Goal: Task Accomplishment & Management: Manage account settings

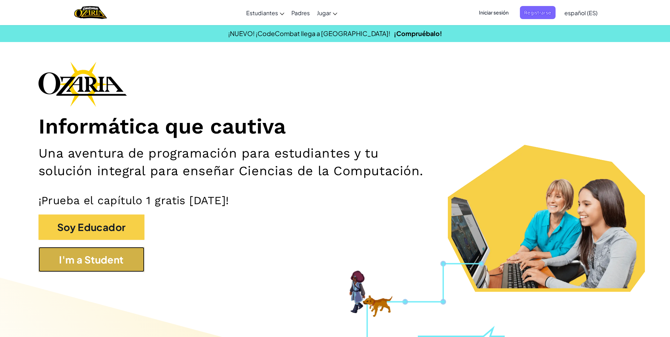
click at [104, 257] on button "I'm a Student" at bounding box center [92, 259] width 106 height 25
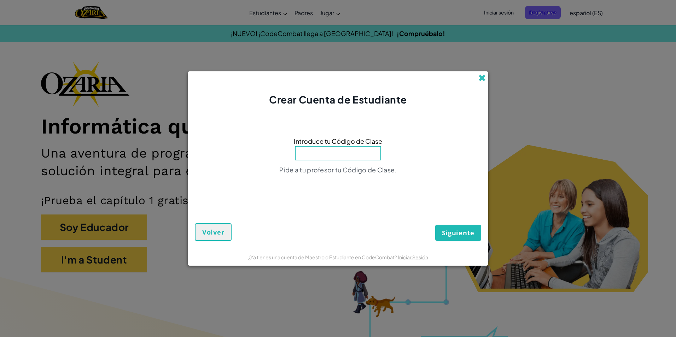
click at [481, 81] on span at bounding box center [481, 77] width 7 height 7
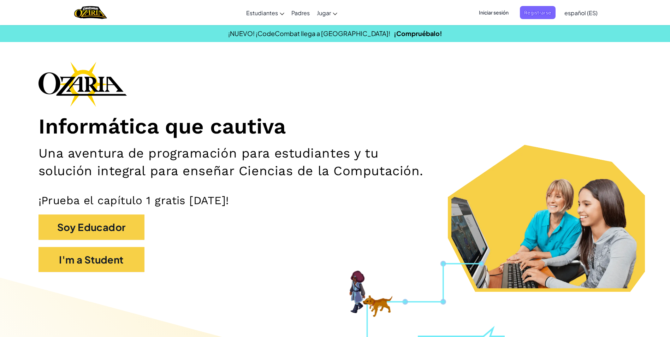
click at [499, 13] on span "Iniciar sesión" at bounding box center [494, 12] width 38 height 13
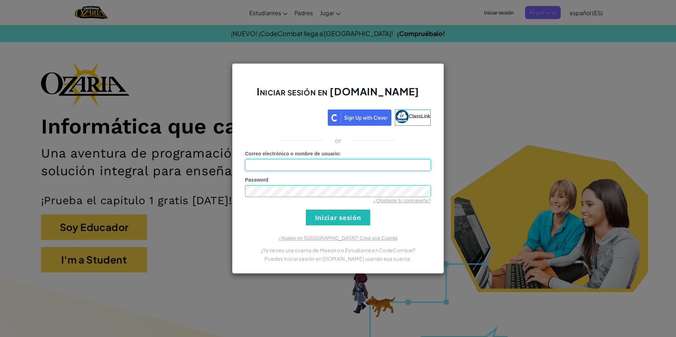
click at [409, 165] on input "Correo electrónico o nombre de usuario :" at bounding box center [338, 165] width 186 height 12
type input "[EMAIL_ADDRESS][DOMAIN_NAME]"
click at [352, 215] on input "Iniciar sesión" at bounding box center [338, 218] width 64 height 16
